Goal: Use online tool/utility: Utilize a website feature to perform a specific function

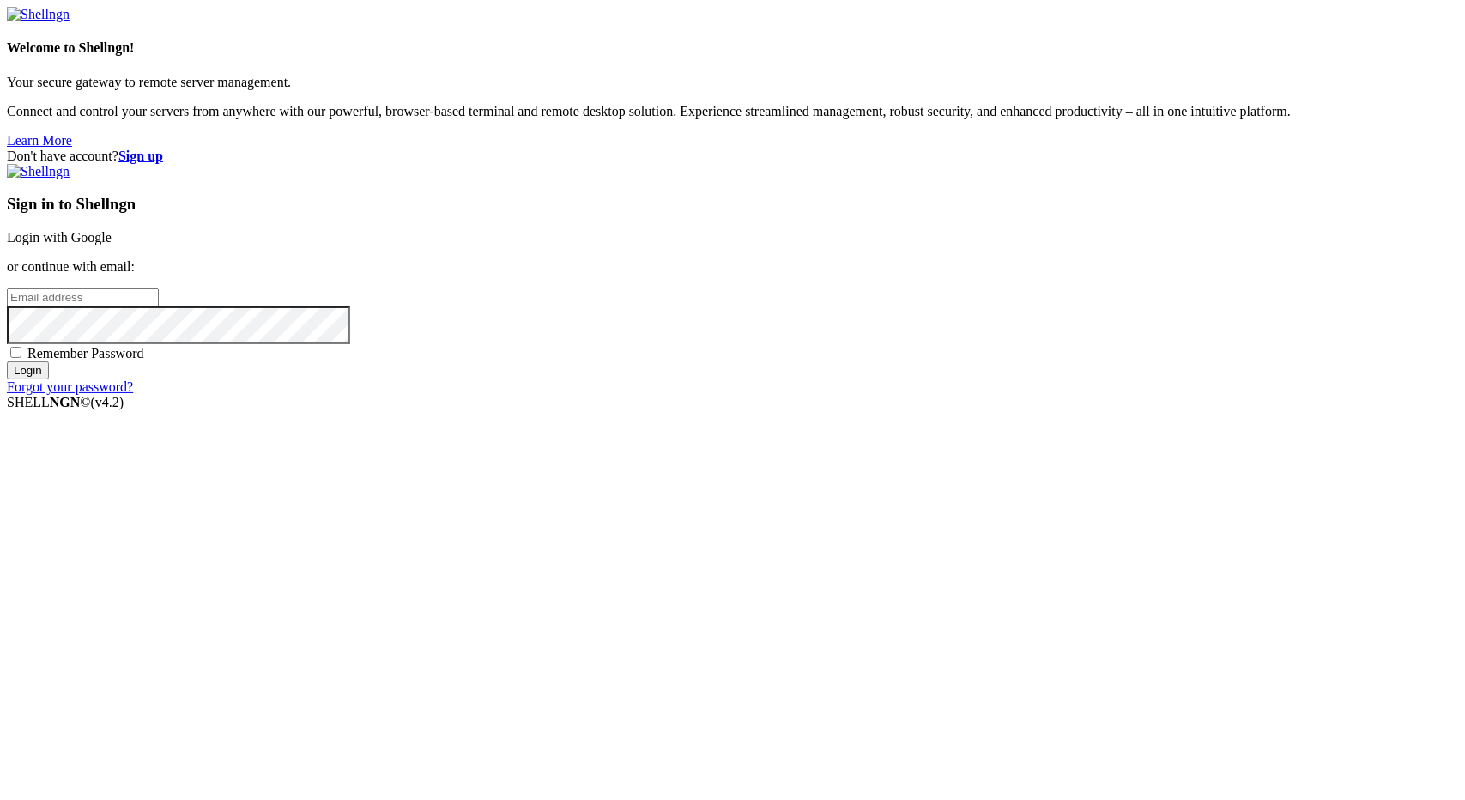
type input "[EMAIL_ADDRESS][DOMAIN_NAME]"
click at [49, 379] on input "Login" at bounding box center [28, 370] width 42 height 18
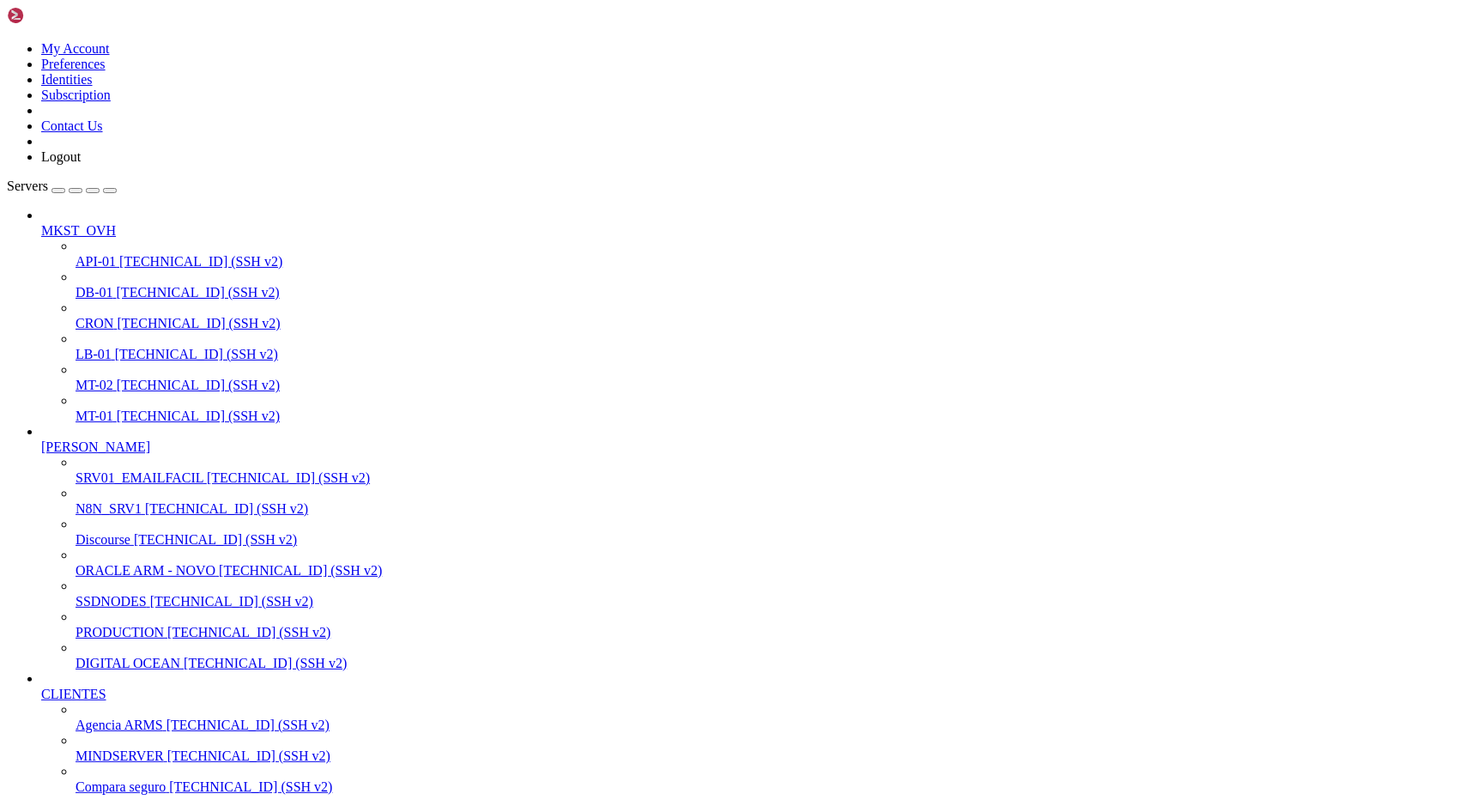
click at [117, 511] on span "N8N_SRV1" at bounding box center [109, 508] width 66 height 15
drag, startPoint x: 274, startPoint y: 1699, endPoint x: 506, endPoint y: 1701, distance: 232.6
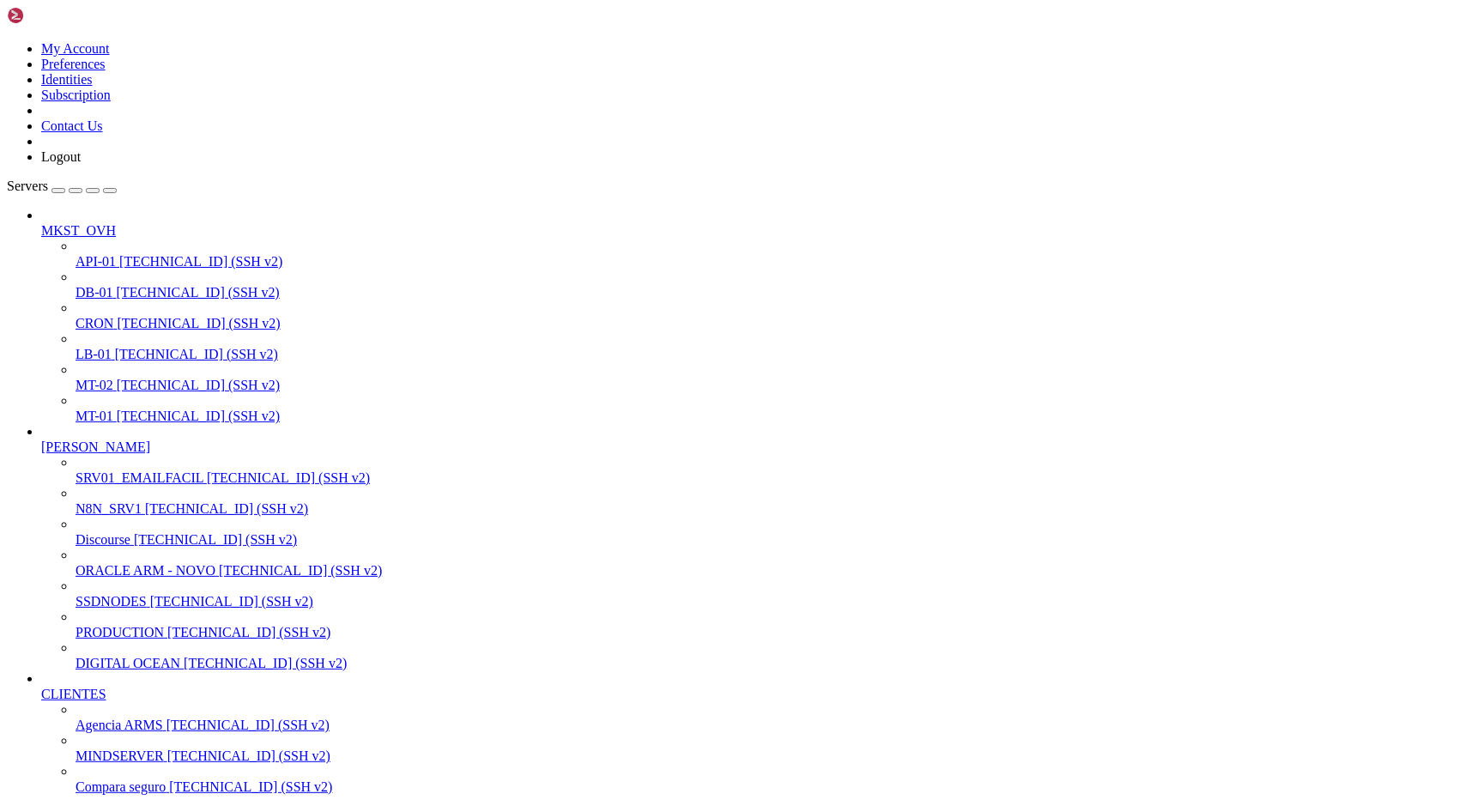
scroll to position [16, 3]
drag, startPoint x: 256, startPoint y: 2078, endPoint x: 492, endPoint y: 2083, distance: 236.1
drag, startPoint x: 117, startPoint y: 2138, endPoint x: 446, endPoint y: 2140, distance: 329.6
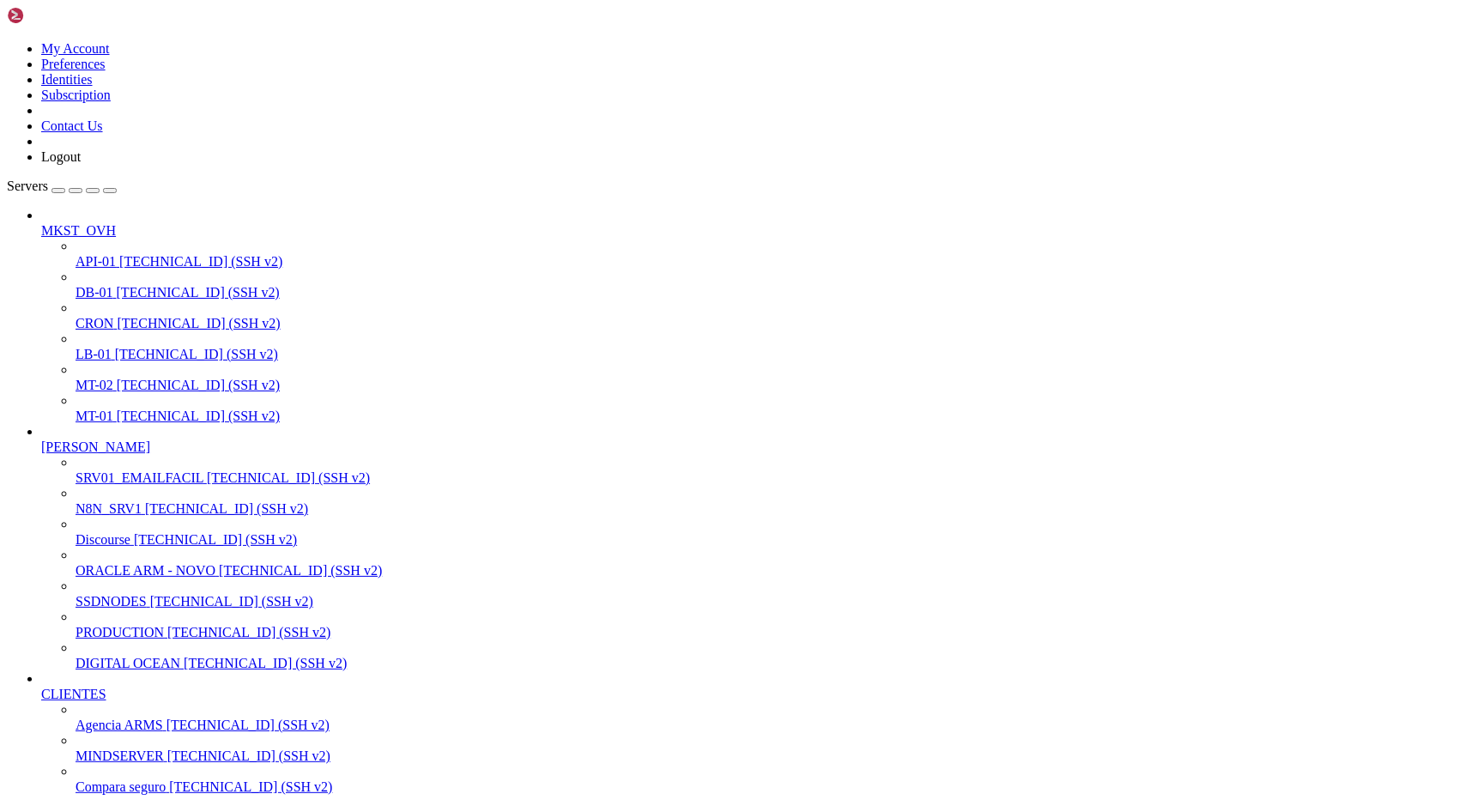
click at [117, 378] on span "[TECHNICAL_ID] (SSH v2)" at bounding box center [198, 385] width 163 height 15
